Goal: Use online tool/utility

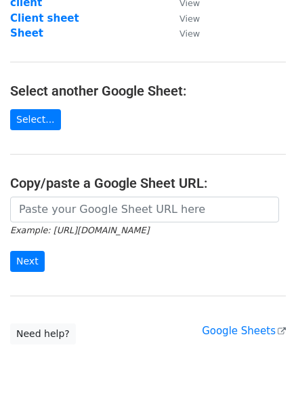
scroll to position [138, 0]
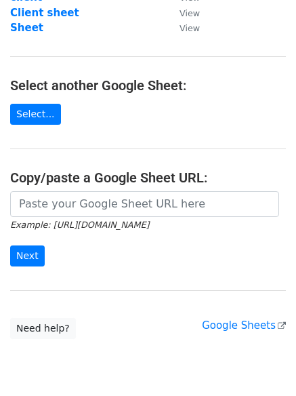
click at [58, 220] on small "Example: [URL][DOMAIN_NAME]" at bounding box center [79, 225] width 139 height 10
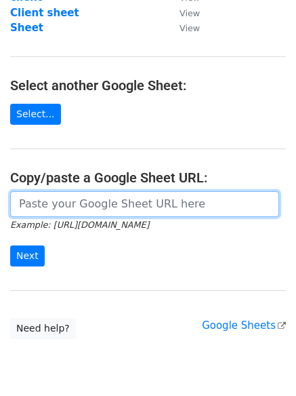
click at [58, 208] on input "url" at bounding box center [144, 204] width 269 height 26
paste input "[URL][DOMAIN_NAME]"
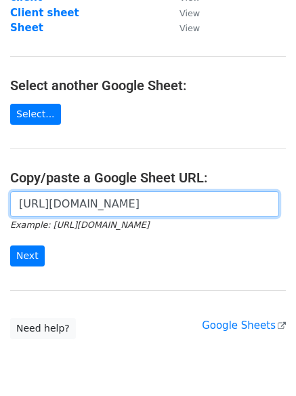
scroll to position [0, 300]
type input "[URL][DOMAIN_NAME]"
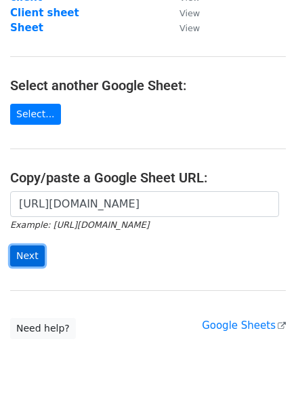
click at [35, 250] on input "Next" at bounding box center [27, 255] width 35 height 21
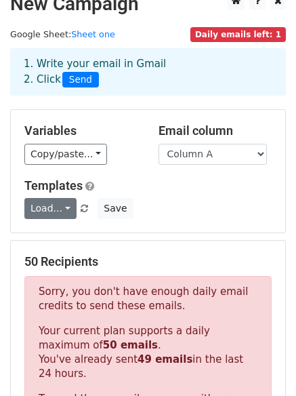
scroll to position [18, 0]
